Goal: Task Accomplishment & Management: Complete application form

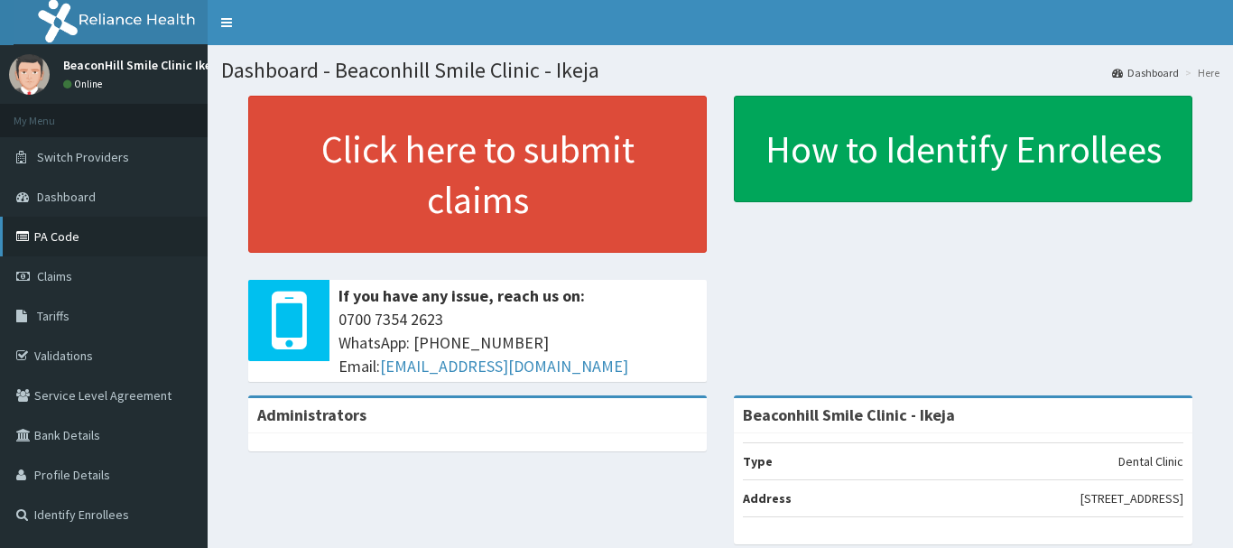
click at [58, 240] on link "PA Code" at bounding box center [104, 237] width 208 height 40
click at [55, 243] on link "PA Code" at bounding box center [104, 237] width 208 height 40
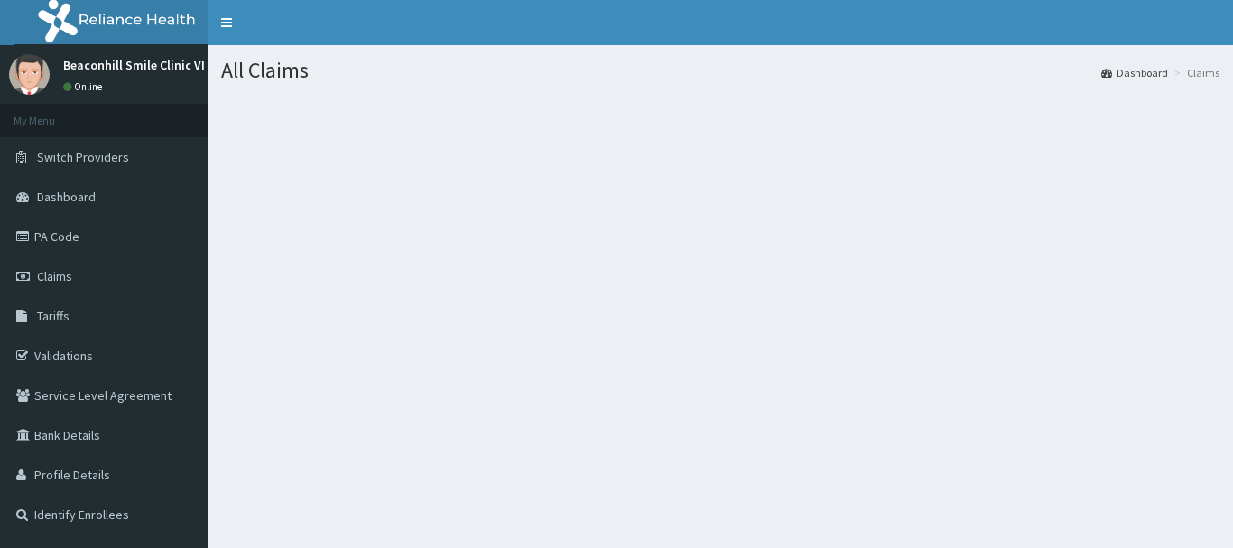
drag, startPoint x: 865, startPoint y: 169, endPoint x: 1059, endPoint y: 200, distance: 196.7
click at [1059, 200] on section at bounding box center [721, 195] width 1026 height 226
click at [46, 274] on span "Claims" at bounding box center [54, 276] width 35 height 16
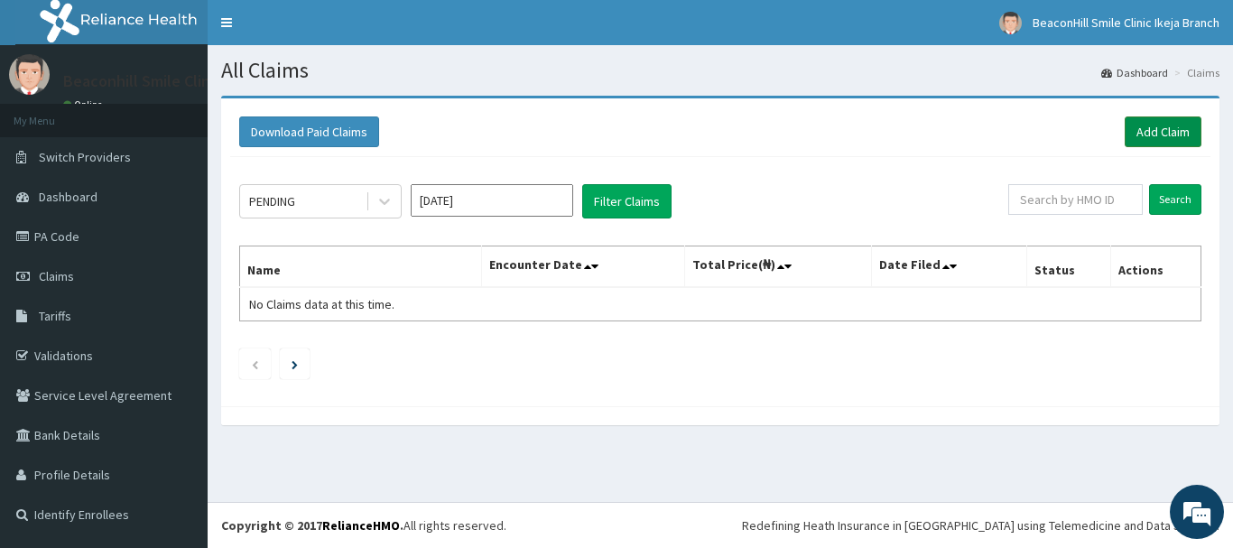
click at [1188, 142] on link "Add Claim" at bounding box center [1163, 131] width 77 height 31
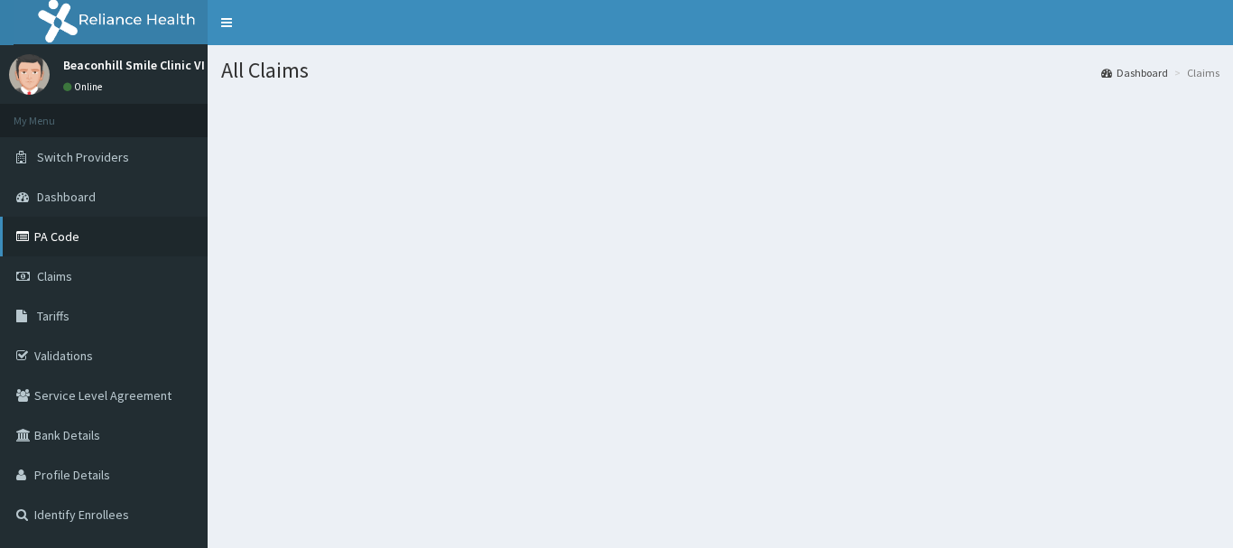
click at [57, 237] on link "PA Code" at bounding box center [104, 237] width 208 height 40
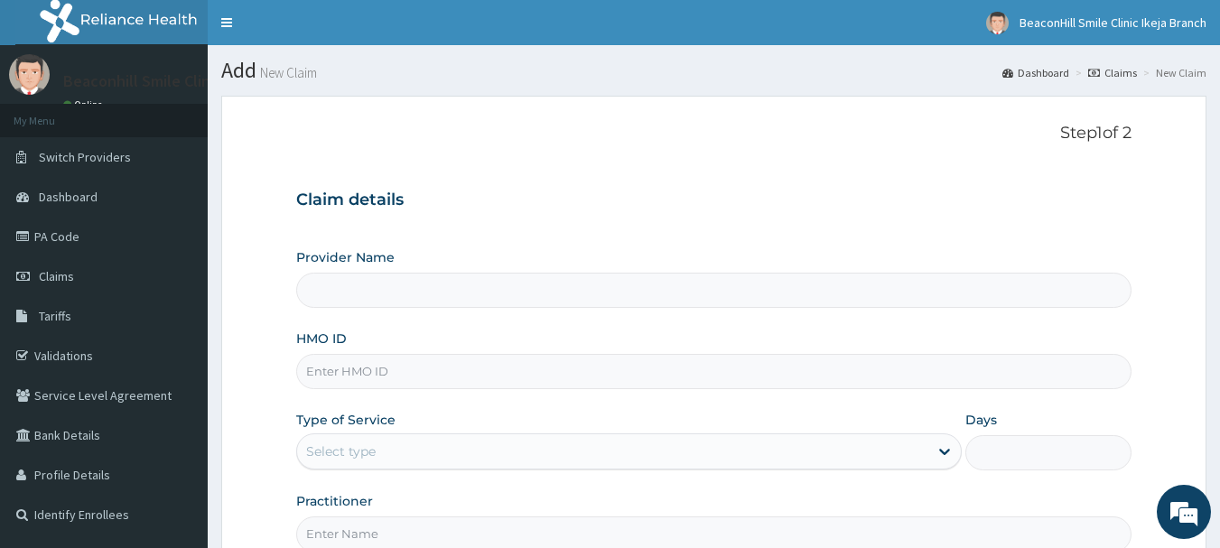
type input "Beaconhill Smile Clinic - V/I"
click at [373, 380] on input "HMO ID" at bounding box center [714, 371] width 836 height 35
paste input "WAK/10203/A"
type input "WAK/10203/A"
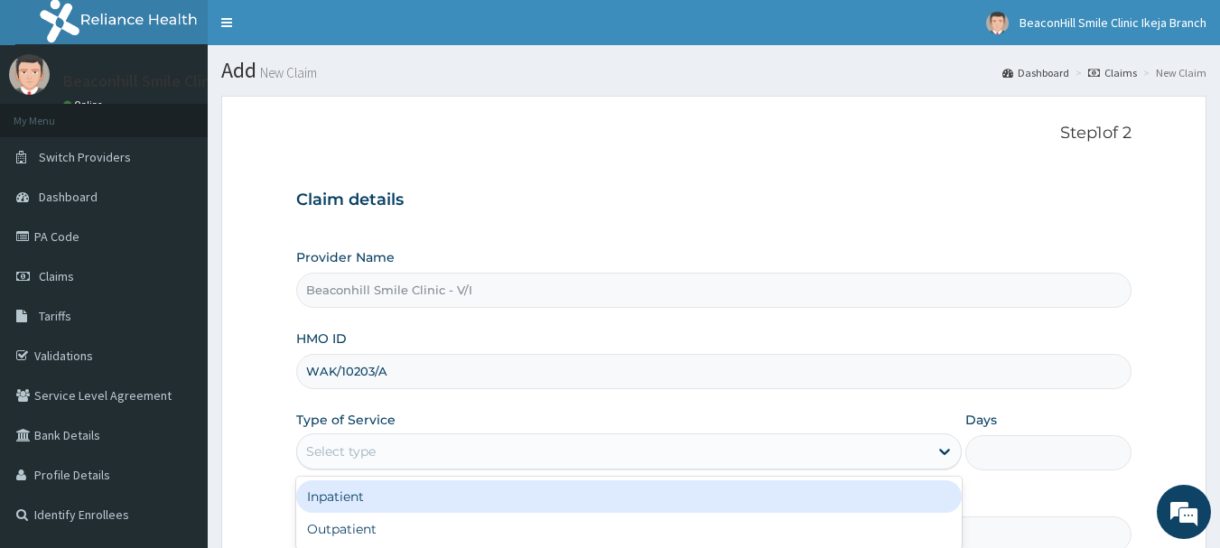
click at [375, 442] on div "Select type" at bounding box center [341, 451] width 70 height 18
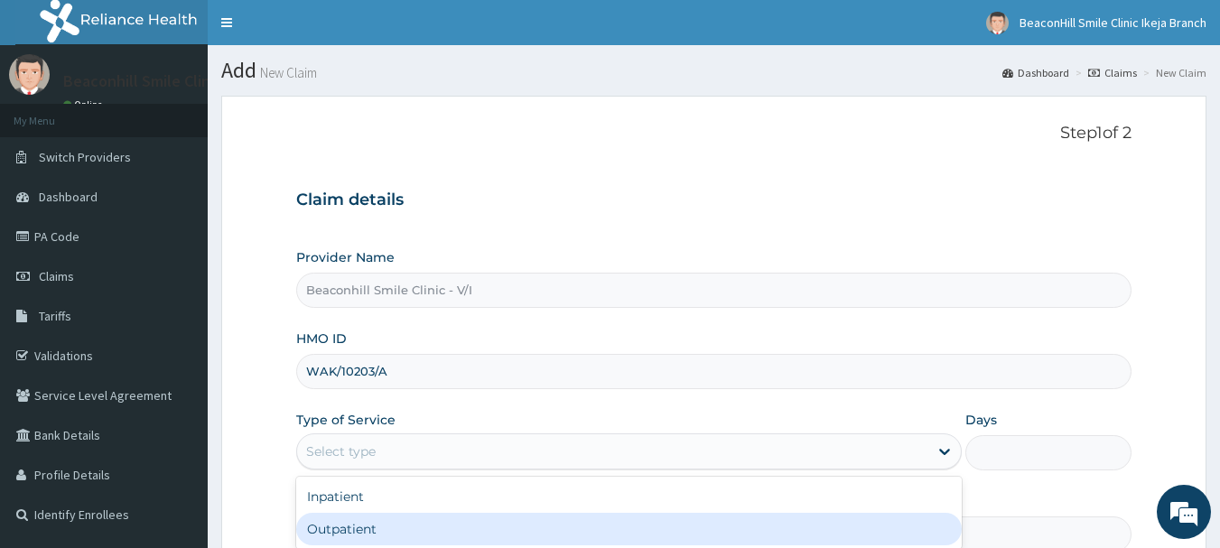
click at [371, 520] on div "Outpatient" at bounding box center [628, 529] width 665 height 33
type input "1"
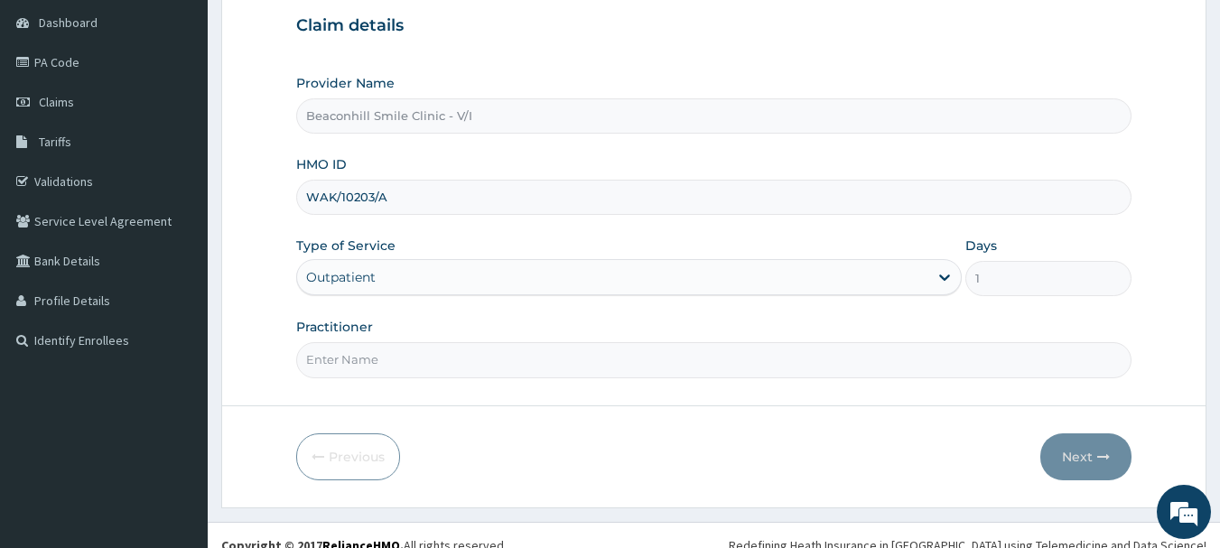
scroll to position [194, 0]
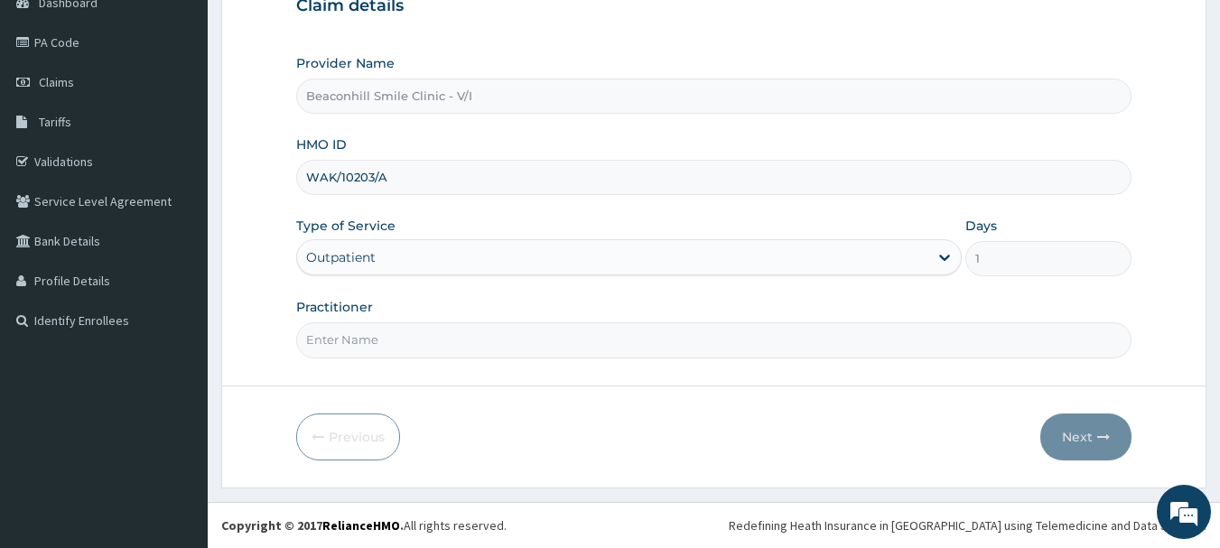
click at [674, 335] on input "Practitioner" at bounding box center [714, 339] width 836 height 35
type input "d"
type input "DR. LUCY"
click at [1096, 441] on button "Next" at bounding box center [1085, 437] width 91 height 47
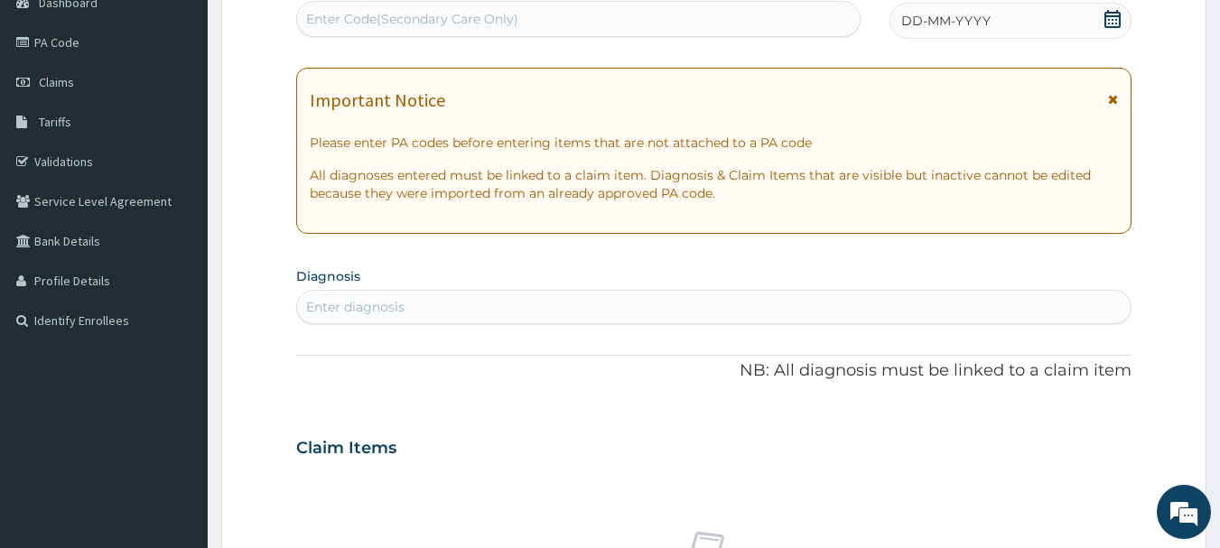
click at [393, 33] on div "Enter Code(Secondary Care Only)" at bounding box center [578, 19] width 563 height 29
paste input "PA/3040F0"
type input "PA/3040F0"
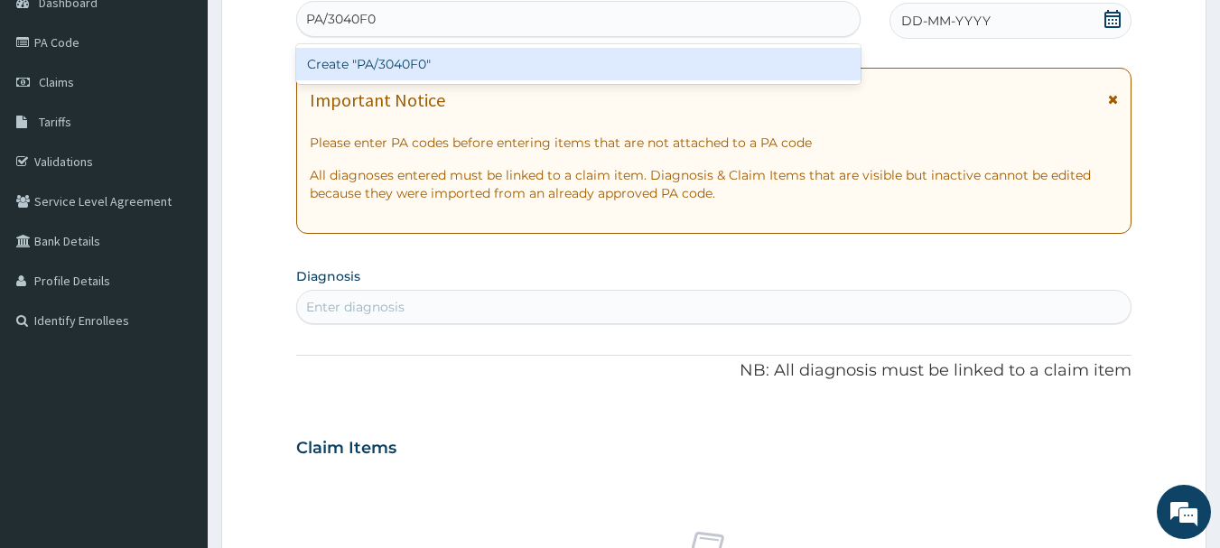
click at [452, 64] on div "Create "PA/3040F0"" at bounding box center [578, 64] width 565 height 33
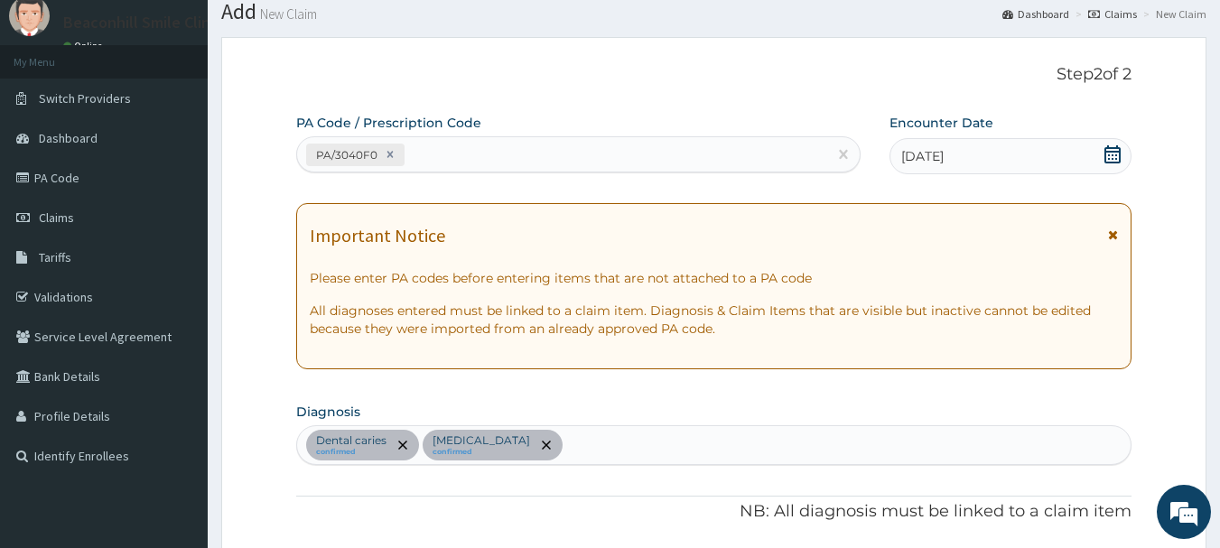
scroll to position [8, 0]
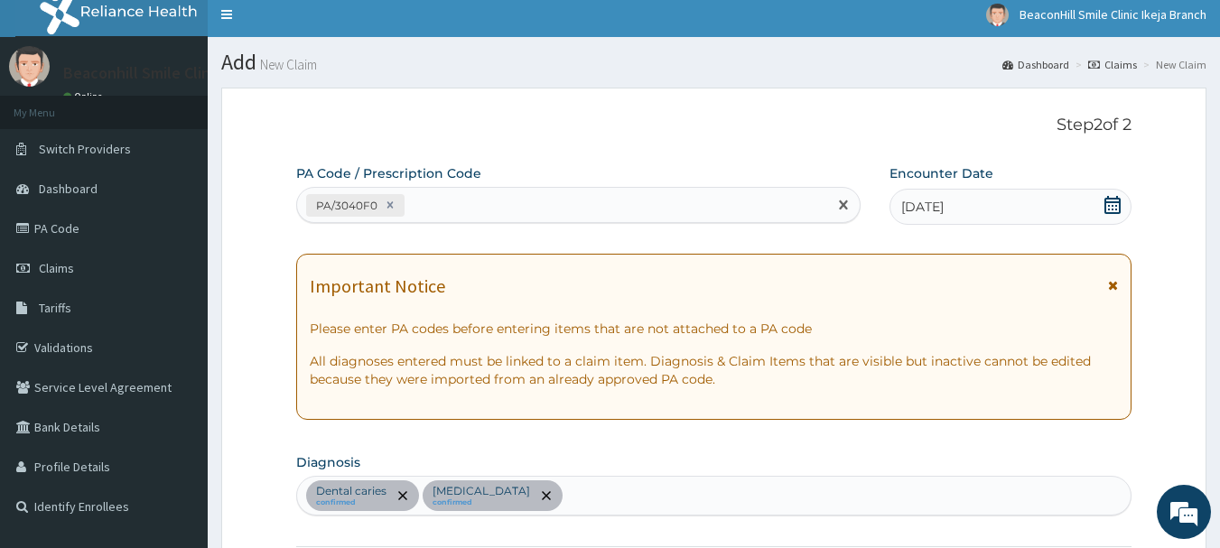
click at [526, 200] on div "PA/3040F0" at bounding box center [562, 206] width 531 height 30
paste input "PA/8BAA21"
type input "PA/8BAA21"
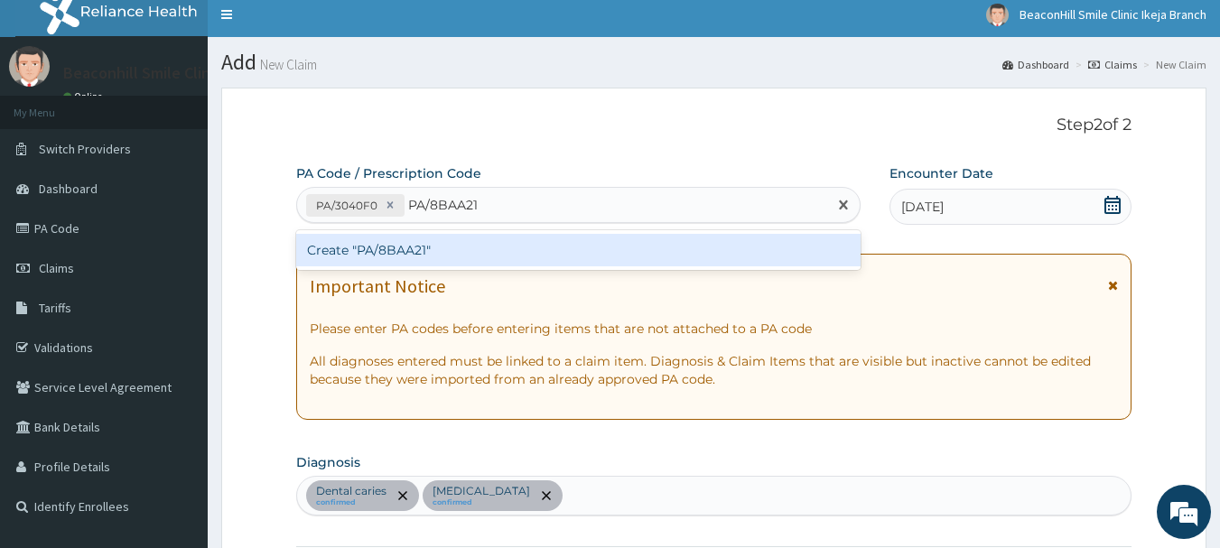
click at [439, 242] on div "Create "PA/8BAA21"" at bounding box center [578, 250] width 565 height 33
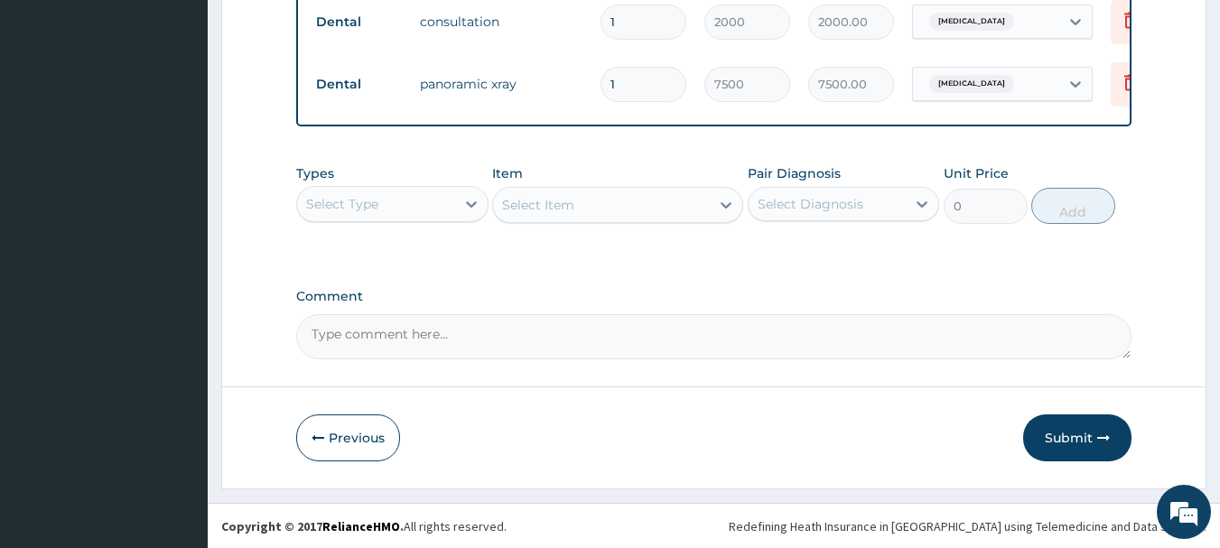
scroll to position [931, 0]
click at [1072, 447] on button "Submit" at bounding box center [1077, 437] width 108 height 47
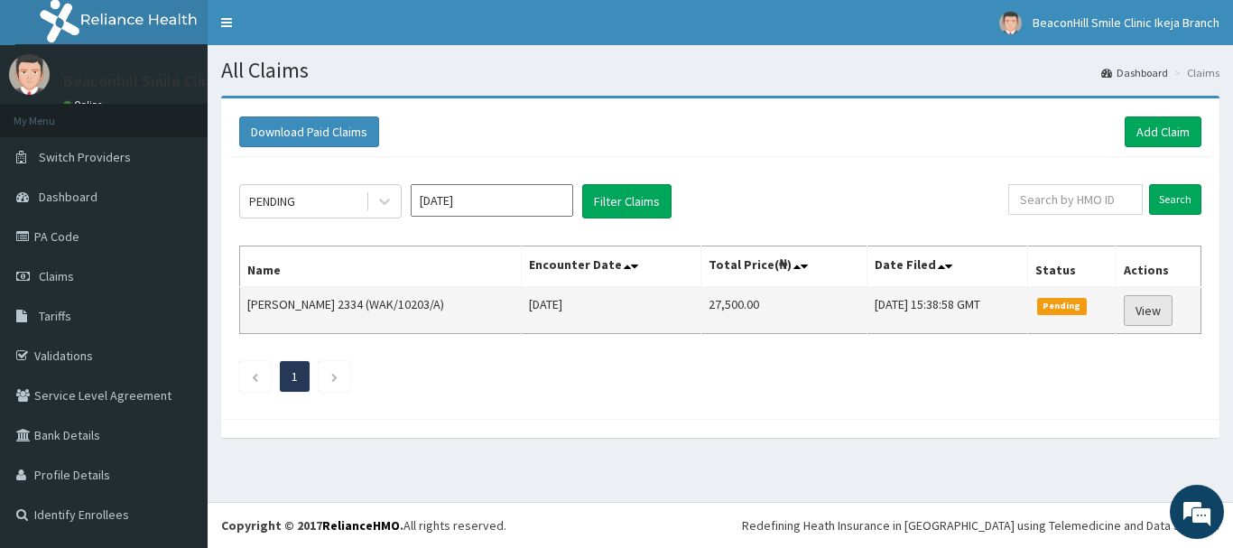
click at [1152, 308] on link "View" at bounding box center [1148, 310] width 49 height 31
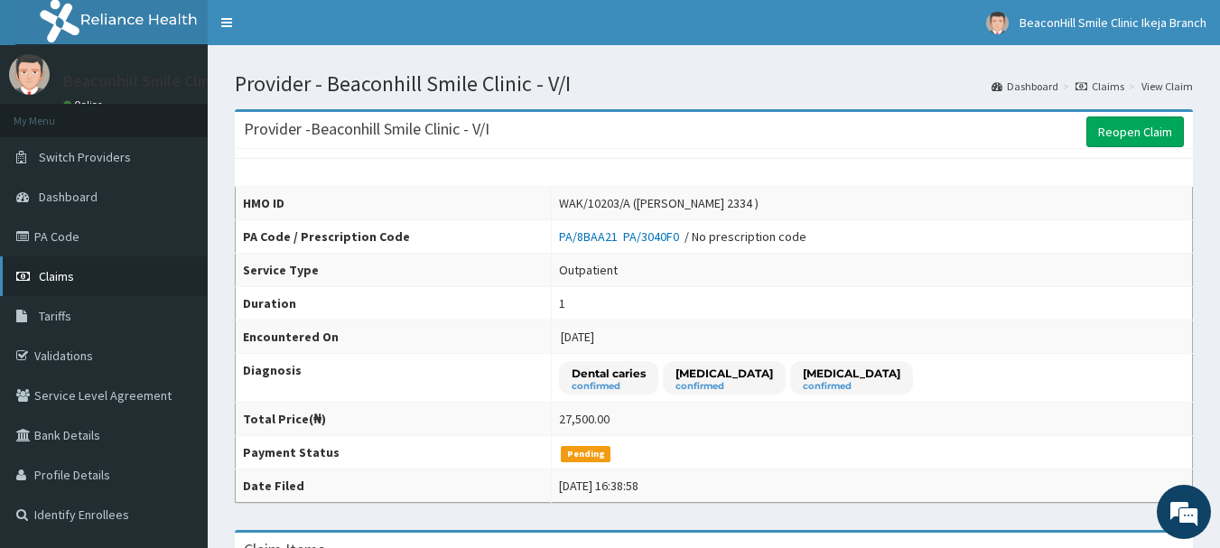
click at [61, 267] on link "Claims" at bounding box center [104, 276] width 208 height 40
